Goal: Task Accomplishment & Management: Manage account settings

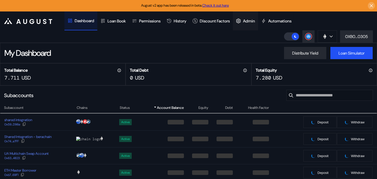
click at [250, 24] on div "Admin" at bounding box center [245, 20] width 25 height 19
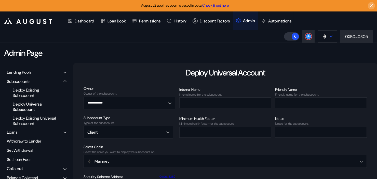
click at [330, 39] on button at bounding box center [327, 36] width 19 height 12
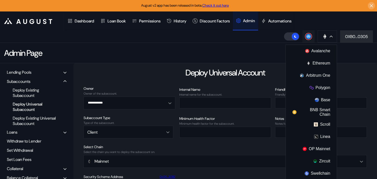
click at [308, 38] on circle at bounding box center [308, 36] width 5 height 5
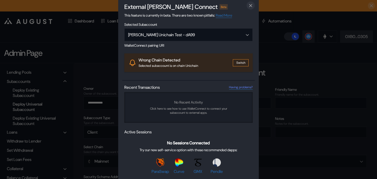
click at [252, 6] on icon "close modal" at bounding box center [250, 5] width 5 height 5
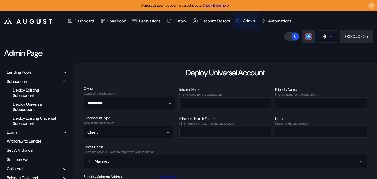
click at [326, 40] on button at bounding box center [327, 36] width 19 height 12
click at [363, 40] on button "0XB0...0305" at bounding box center [356, 36] width 33 height 12
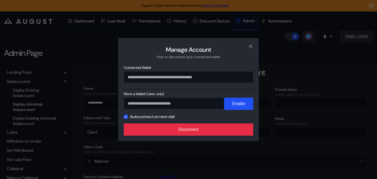
click at [174, 134] on button "Disconnect" at bounding box center [188, 129] width 129 height 12
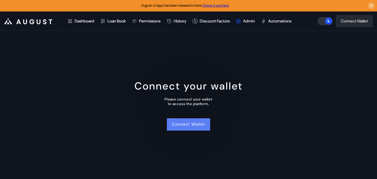
click at [187, 129] on button "Connect Wallet" at bounding box center [188, 124] width 43 height 12
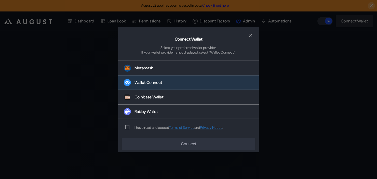
click at [160, 78] on button "Wallet Connect" at bounding box center [188, 82] width 141 height 15
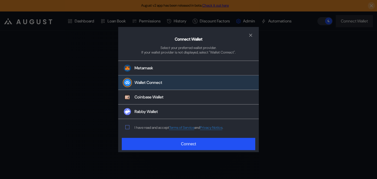
click at [129, 128] on span "modal" at bounding box center [128, 127] width 4 height 4
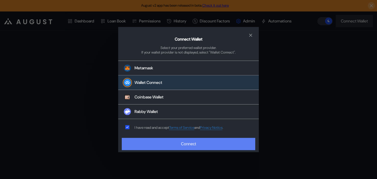
click at [158, 144] on button "Connect" at bounding box center [189, 144] width 134 height 12
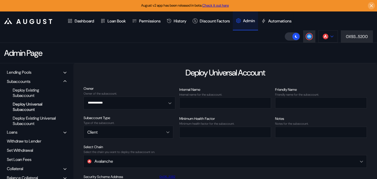
click at [326, 36] on img at bounding box center [326, 37] width 6 height 6
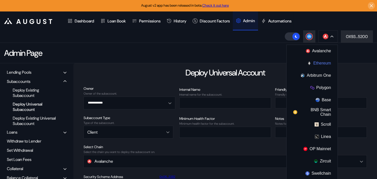
click at [316, 62] on button "Ethereum" at bounding box center [312, 63] width 51 height 12
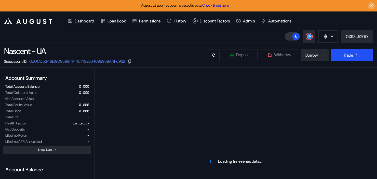
select select "*"
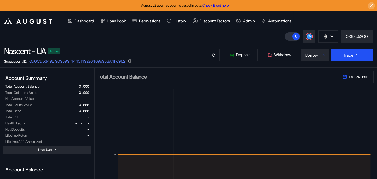
click at [156, 35] on header ".cls-1 { fill: #fff; stroke-width: 0px; } Dashboard Loan Book Permissions Histo…" at bounding box center [188, 26] width 377 height 31
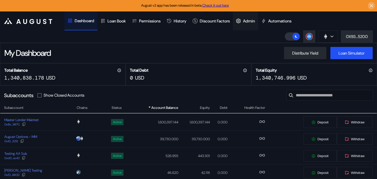
click at [247, 24] on div "Admin" at bounding box center [245, 20] width 25 height 19
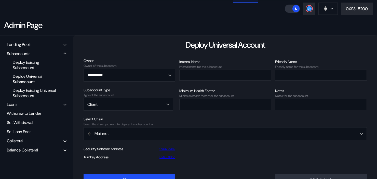
scroll to position [38, 0]
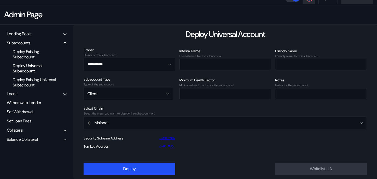
click at [67, 139] on div "Balance Collateral" at bounding box center [36, 139] width 63 height 8
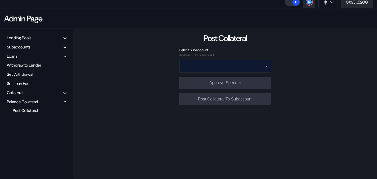
click at [196, 66] on input "Open menu" at bounding box center [222, 66] width 78 height 12
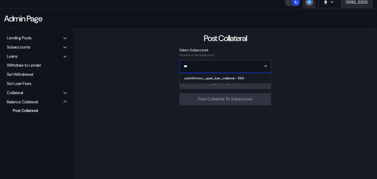
click at [204, 78] on div "sub340:mnnc_upazt_loan_collateral - 510A" at bounding box center [214, 78] width 60 height 4
type input "**********"
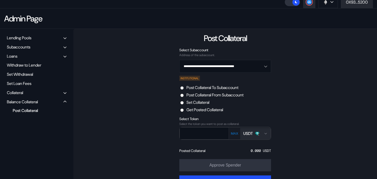
click at [259, 130] on button "USDT" at bounding box center [255, 133] width 31 height 11
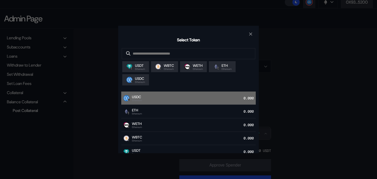
click at [163, 99] on div "USDC Ethereum 0.000" at bounding box center [188, 98] width 135 height 14
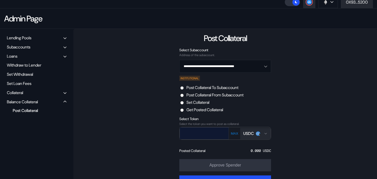
click at [199, 133] on input "text" at bounding box center [200, 133] width 41 height 10
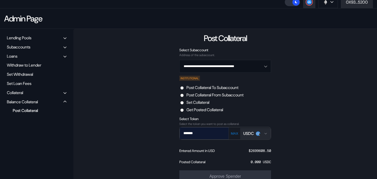
click at [183, 135] on input "*******" at bounding box center [200, 133] width 41 height 10
type input "********"
click at [306, 136] on div "**********" at bounding box center [225, 118] width 304 height 178
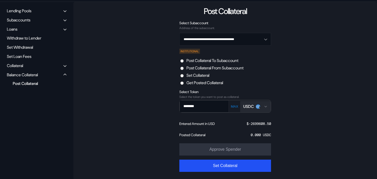
scroll to position [63, 0]
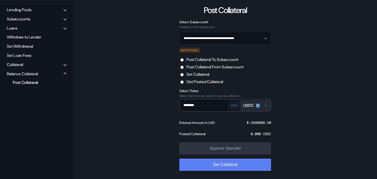
click at [237, 168] on button "Set Collateral" at bounding box center [225, 165] width 92 height 12
click at [219, 165] on button "Set Collateral" at bounding box center [225, 165] width 92 height 12
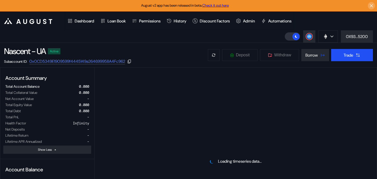
select select "*"
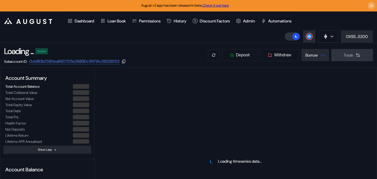
select select "*"
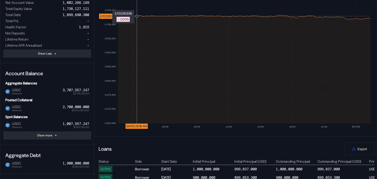
scroll to position [98, 0]
